Goal: Task Accomplishment & Management: Manage account settings

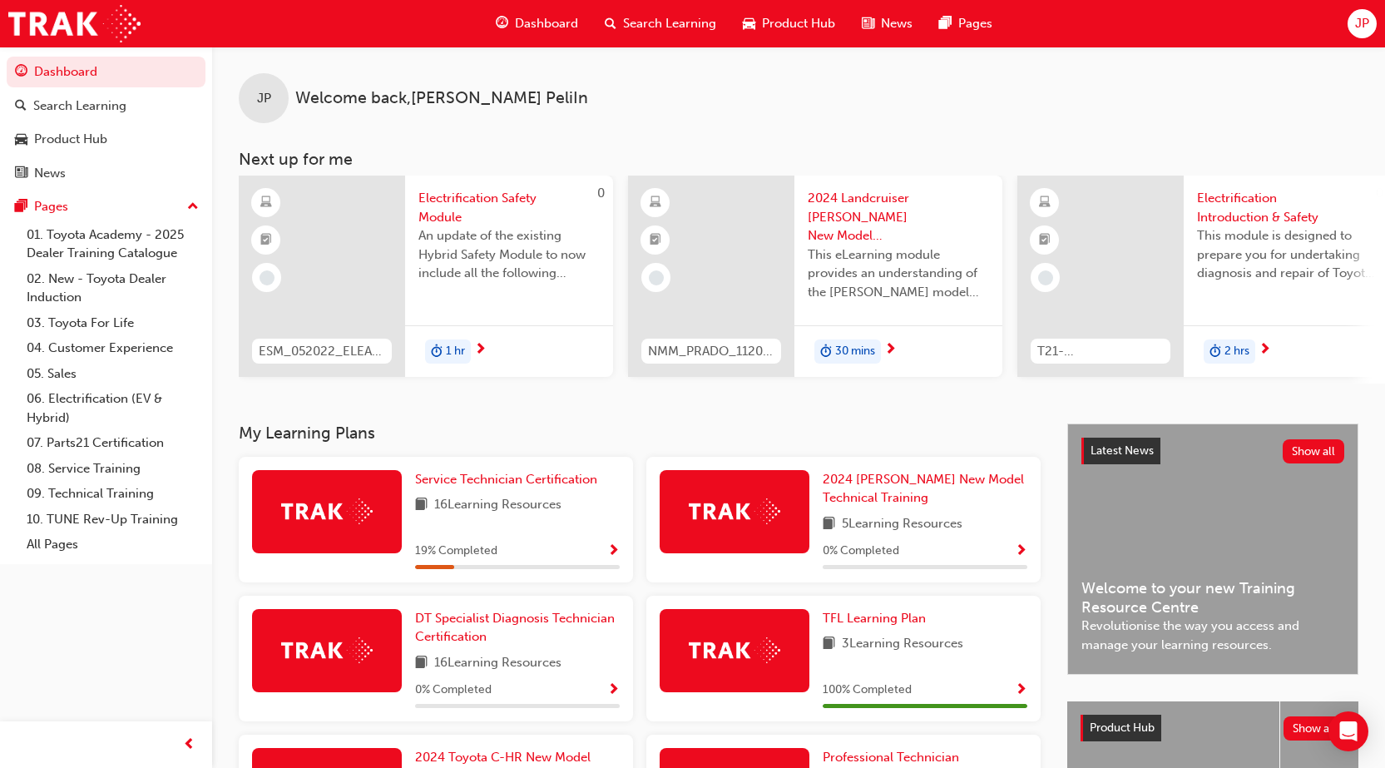
scroll to position [319, 0]
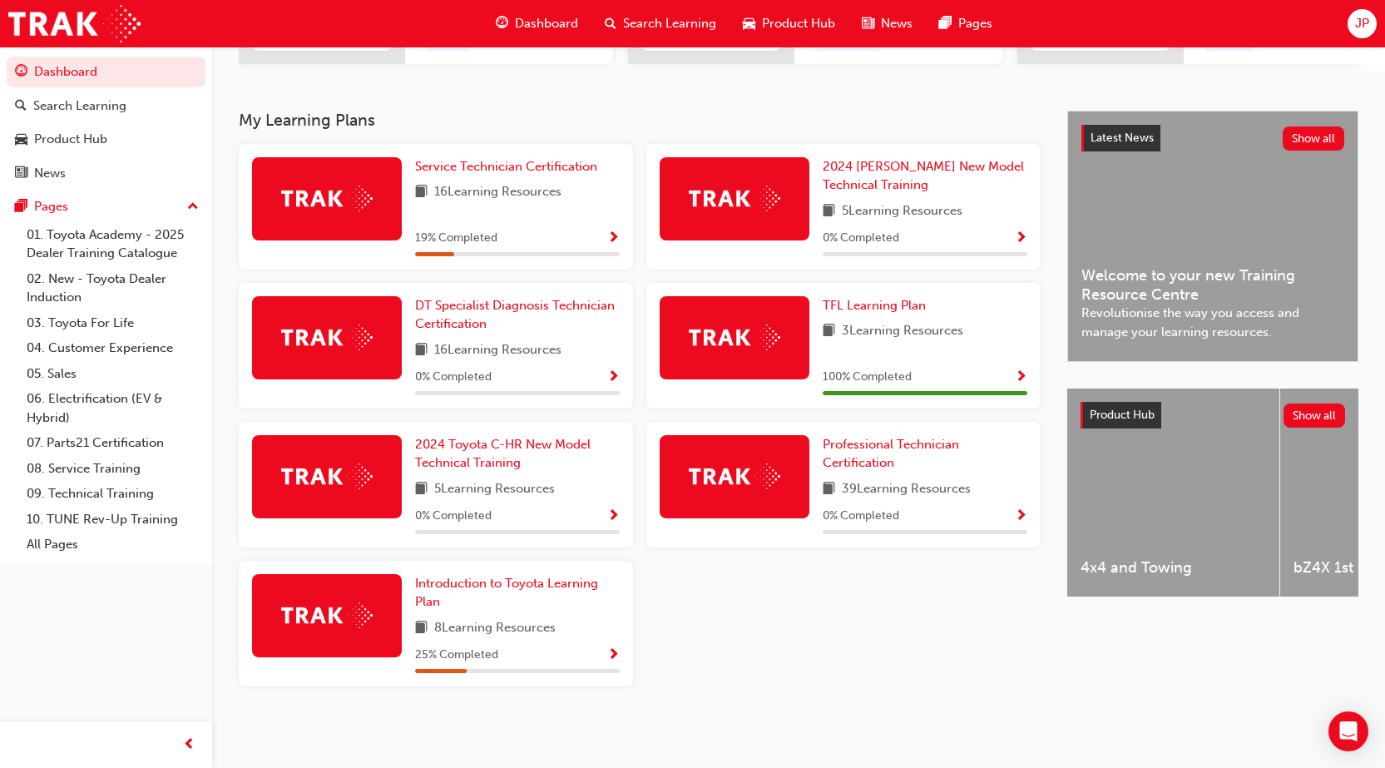
click at [1368, 21] on span "JP" at bounding box center [1362, 23] width 14 height 19
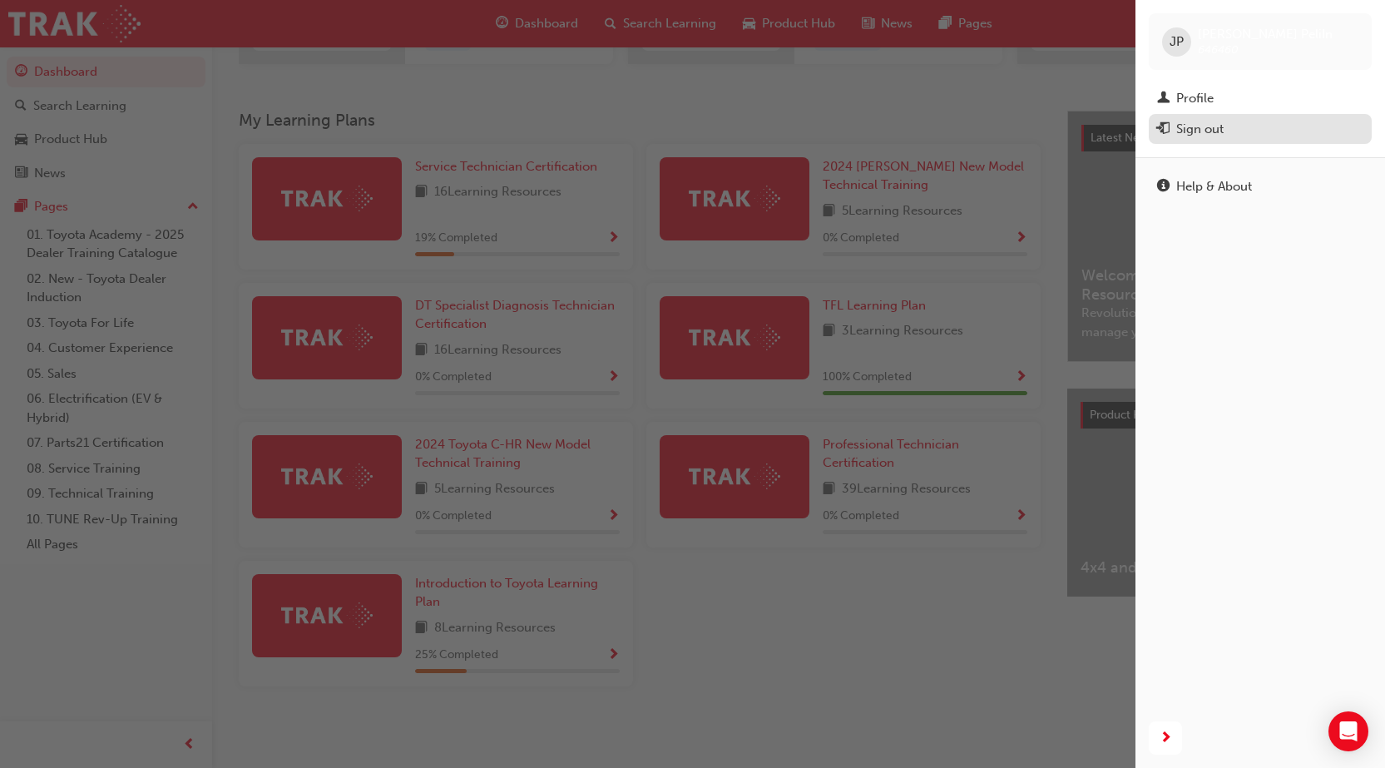
click at [1196, 129] on div "Sign out" at bounding box center [1199, 129] width 47 height 19
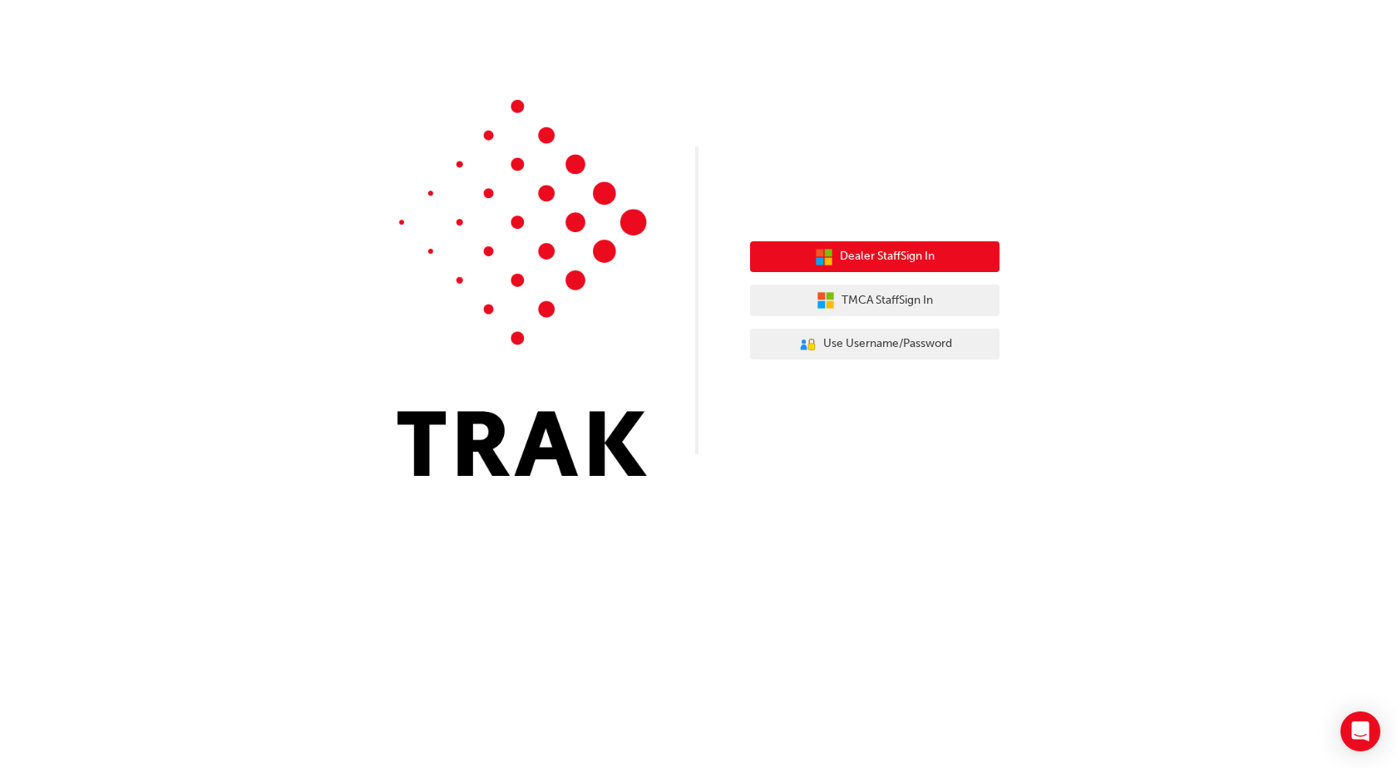
click at [944, 264] on button "Dealer Staff Sign In" at bounding box center [875, 257] width 250 height 32
